Goal: Information Seeking & Learning: Understand process/instructions

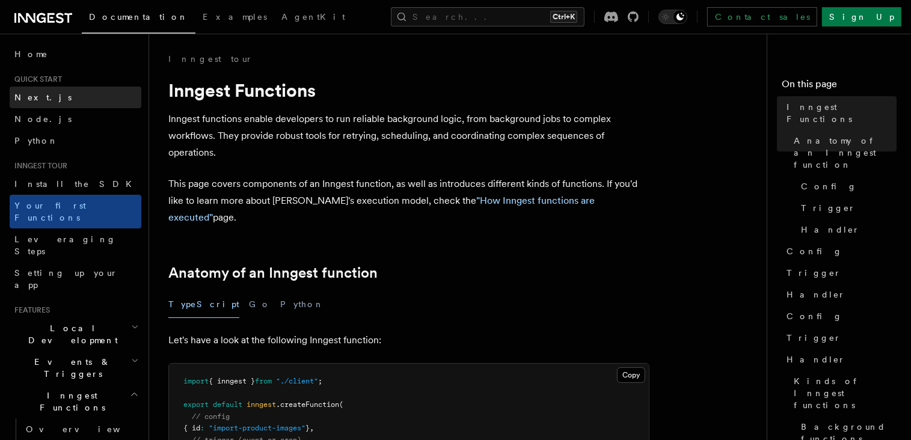
click at [48, 103] on link "Next.js" at bounding box center [76, 98] width 132 height 22
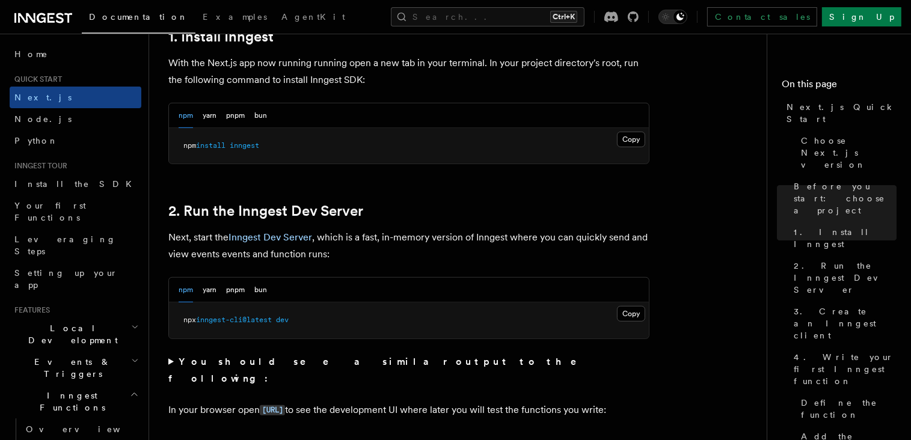
scroll to position [691, 0]
click at [628, 144] on button "Copy Copied" at bounding box center [631, 139] width 28 height 16
click at [623, 315] on button "Copy Copied" at bounding box center [631, 314] width 28 height 16
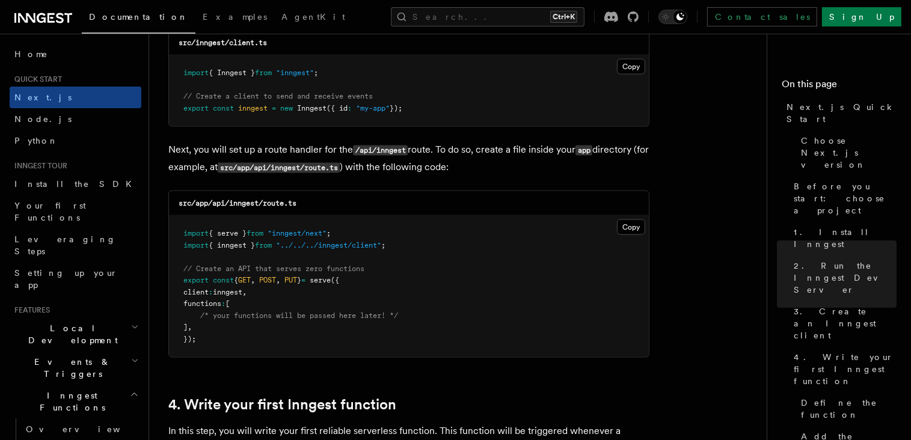
scroll to position [1595, 0]
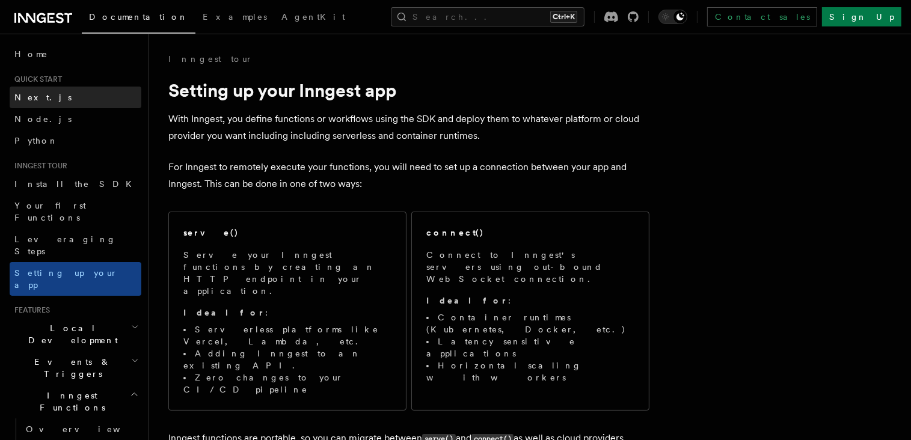
click at [36, 98] on span "Next.js" at bounding box center [42, 98] width 57 height 10
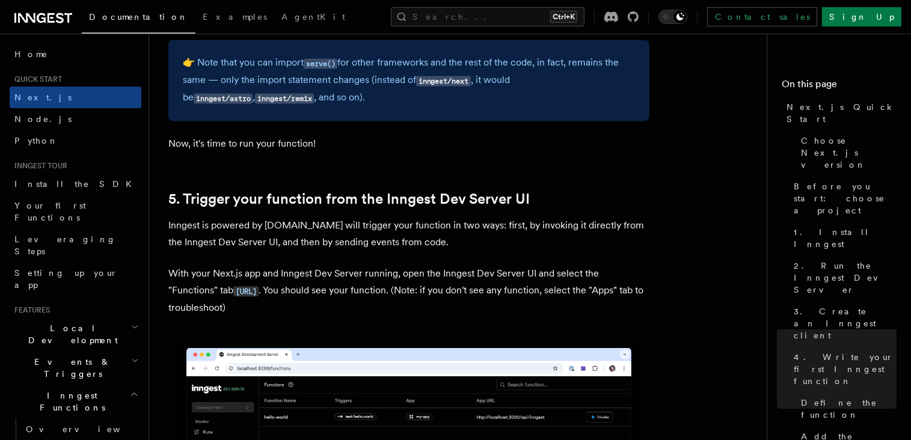
scroll to position [2646, 0]
